Goal: Transaction & Acquisition: Purchase product/service

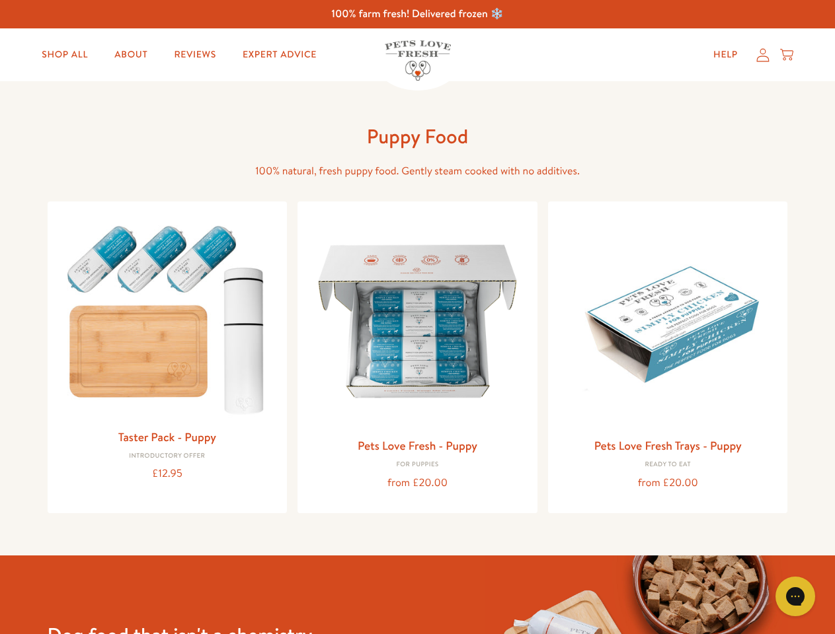
click at [795, 597] on icon "Gorgias live chat" at bounding box center [794, 596] width 13 height 13
